Goal: Task Accomplishment & Management: Manage account settings

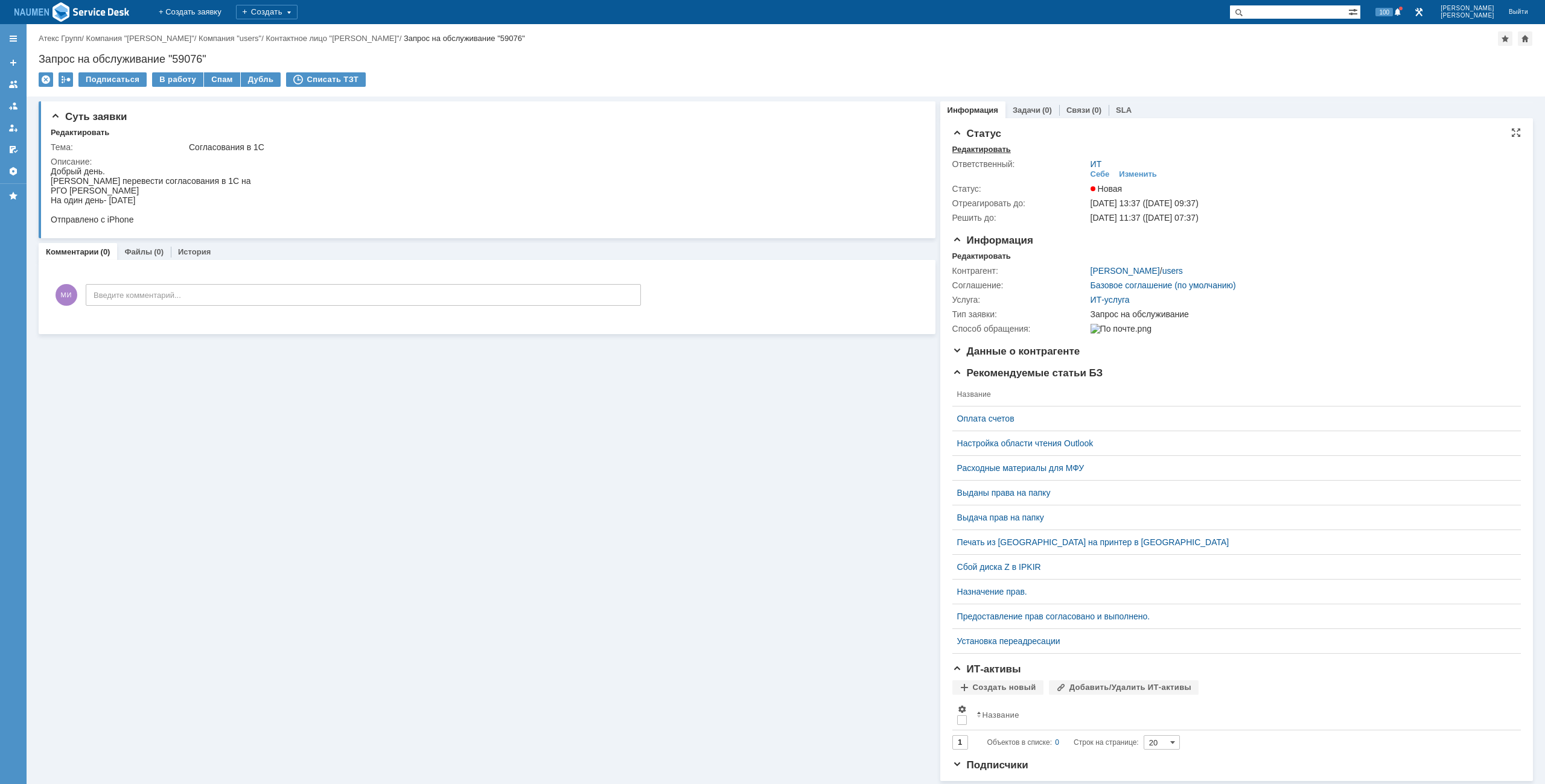
click at [961, 147] on div "Редактировать" at bounding box center [981, 150] width 59 height 10
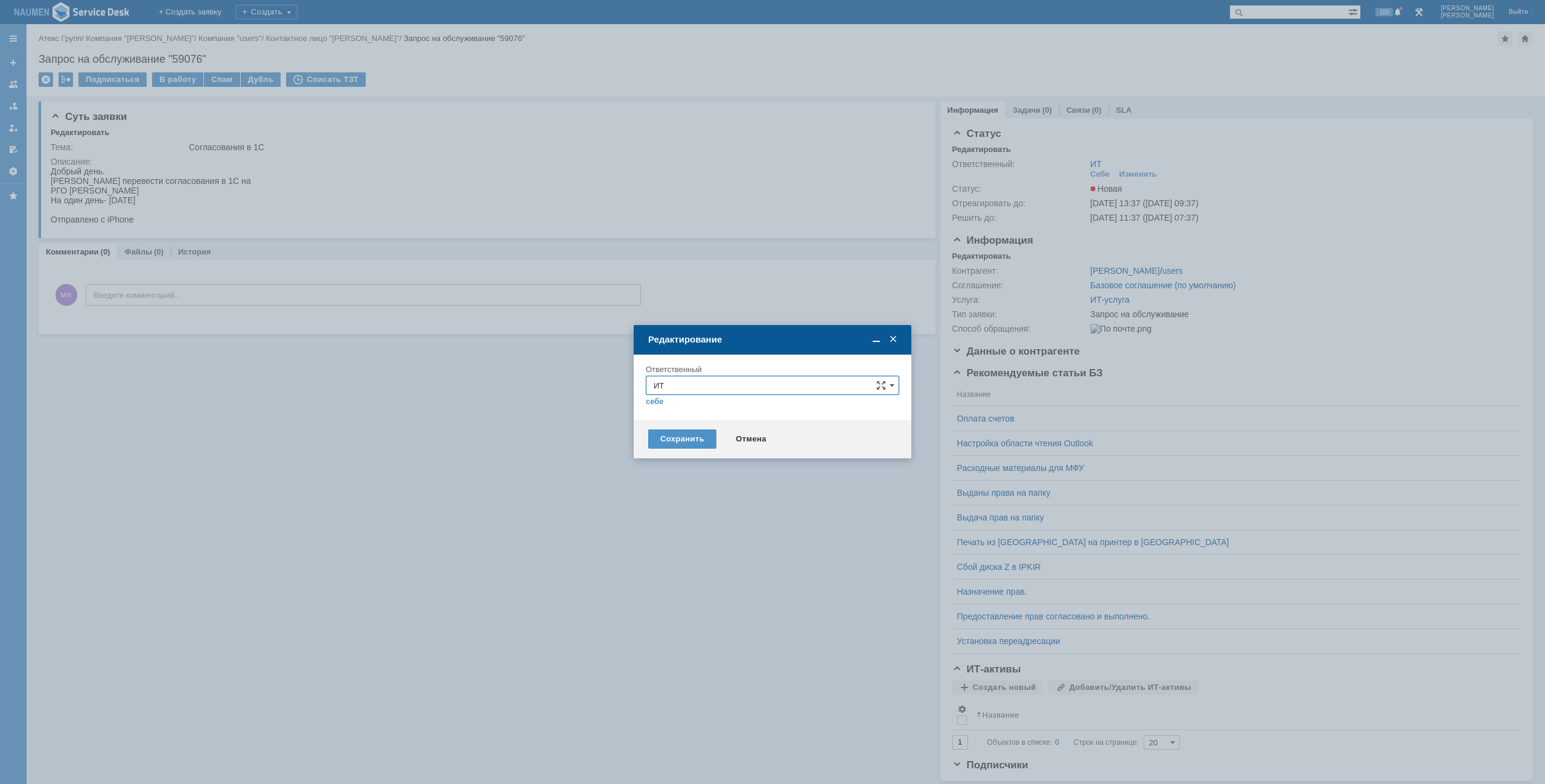
click at [694, 392] on input "ИТ" at bounding box center [772, 385] width 254 height 19
click at [666, 522] on div "АСУ" at bounding box center [772, 527] width 252 height 19
click at [686, 424] on div "Сохранить Отмена" at bounding box center [772, 439] width 277 height 39
click at [701, 389] on input "АСУ" at bounding box center [772, 385] width 254 height 19
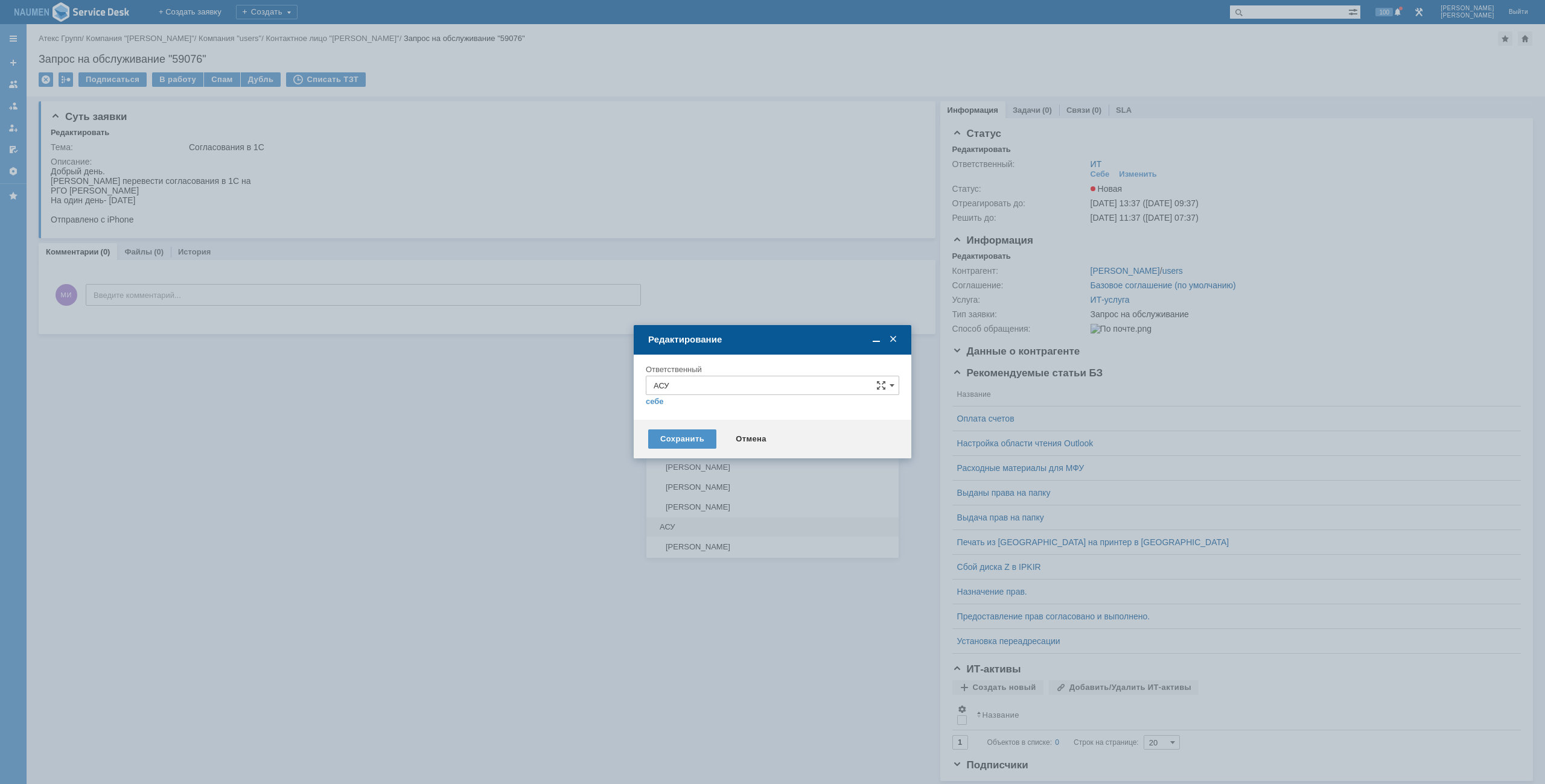
click at [673, 522] on div "АСУ" at bounding box center [772, 527] width 252 height 19
click at [682, 440] on div "Сохранить" at bounding box center [682, 439] width 68 height 19
type input "АСУ"
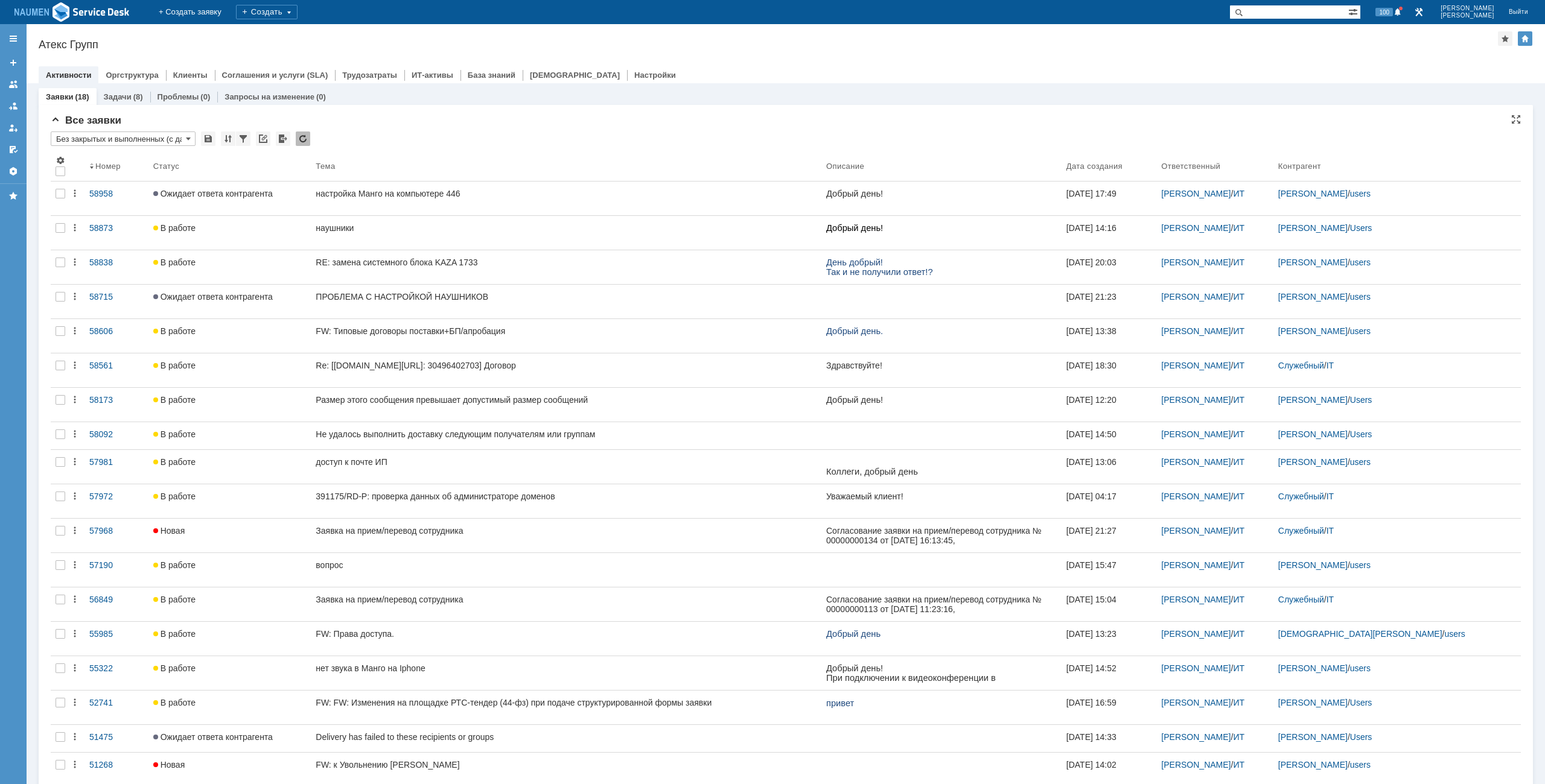
drag, startPoint x: 170, startPoint y: 16, endPoint x: 743, endPoint y: 131, distance: 584.4
click at [743, 131] on div "Все заявки * Без закрытых и выполненных (с датой создания) ред. 08.05 Результат…" at bounding box center [786, 465] width 1471 height 702
click at [862, 52] on div "Назад | Атекс Групп Атекс Групп root$101 Активности Оргструктура Клиенты Соглаш…" at bounding box center [785, 53] width 1519 height 59
